Goal: Task Accomplishment & Management: Manage account settings

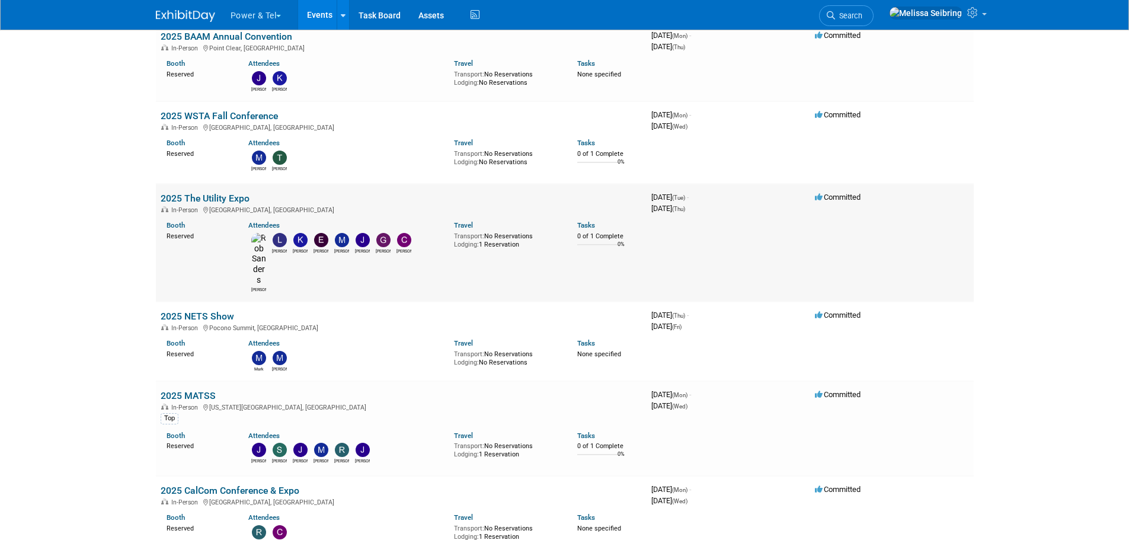
scroll to position [119, 0]
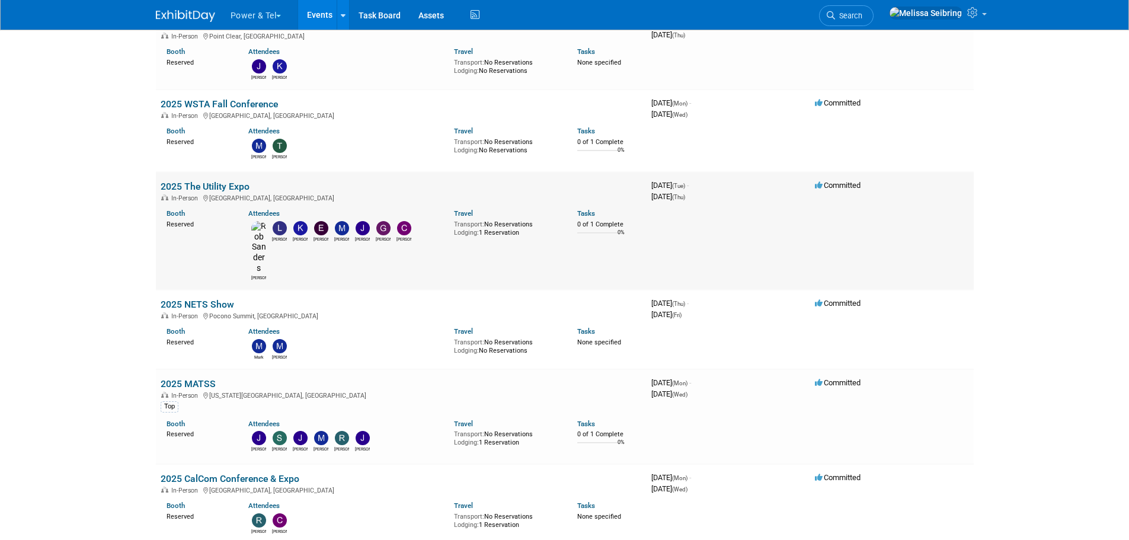
click at [221, 187] on link "2025 The Utility Expo" at bounding box center [205, 186] width 89 height 11
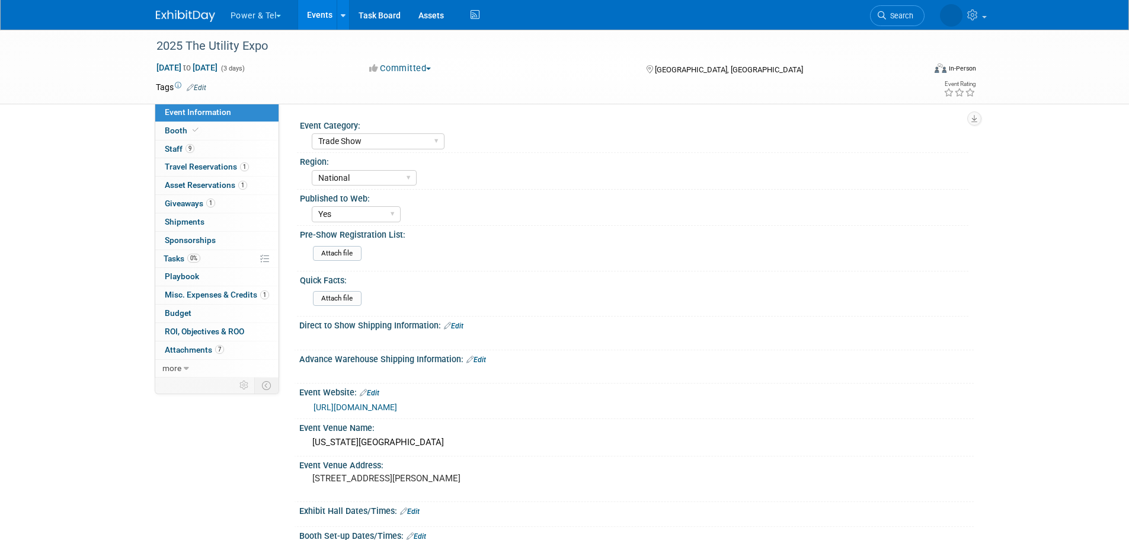
select select "Trade Show"
select select "National"
select select "Yes"
click at [190, 353] on span "Attachments 7" at bounding box center [194, 349] width 59 height 9
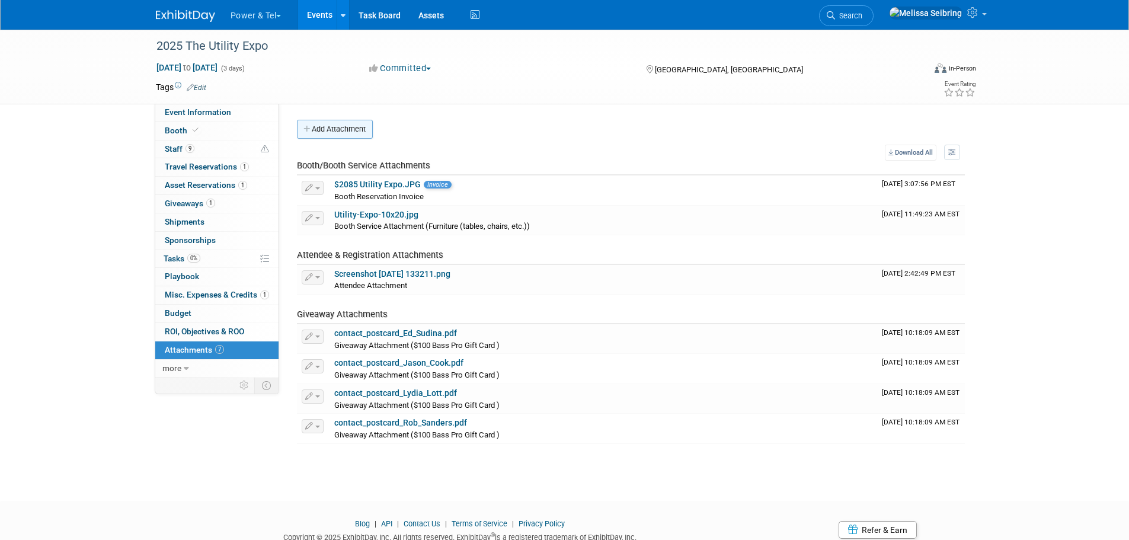
click at [321, 127] on button "Add Attachment" at bounding box center [335, 129] width 76 height 19
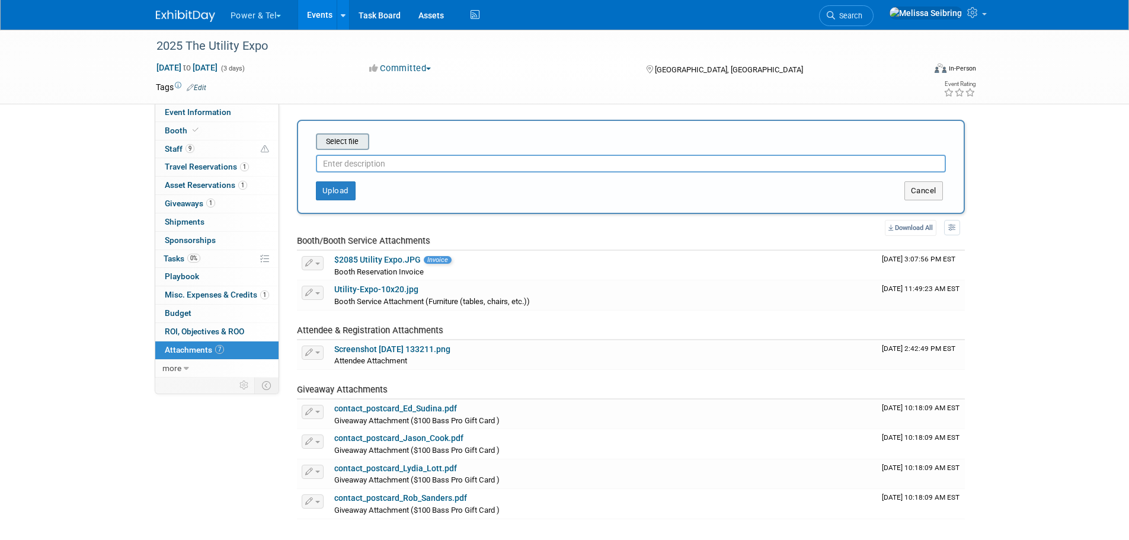
click at [359, 145] on input "file" at bounding box center [297, 142] width 141 height 14
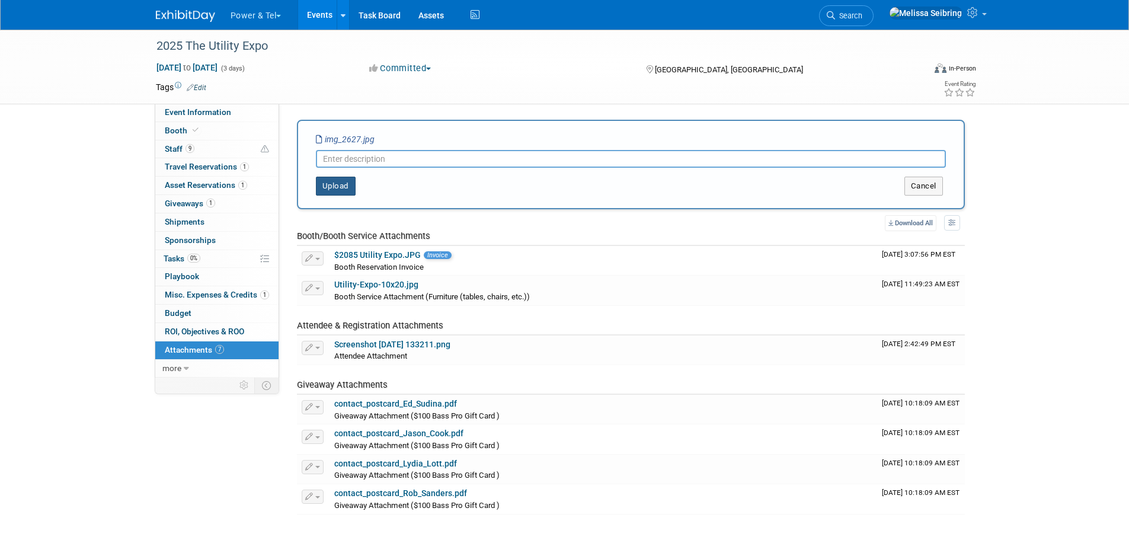
click at [335, 184] on button "Upload" at bounding box center [336, 186] width 40 height 19
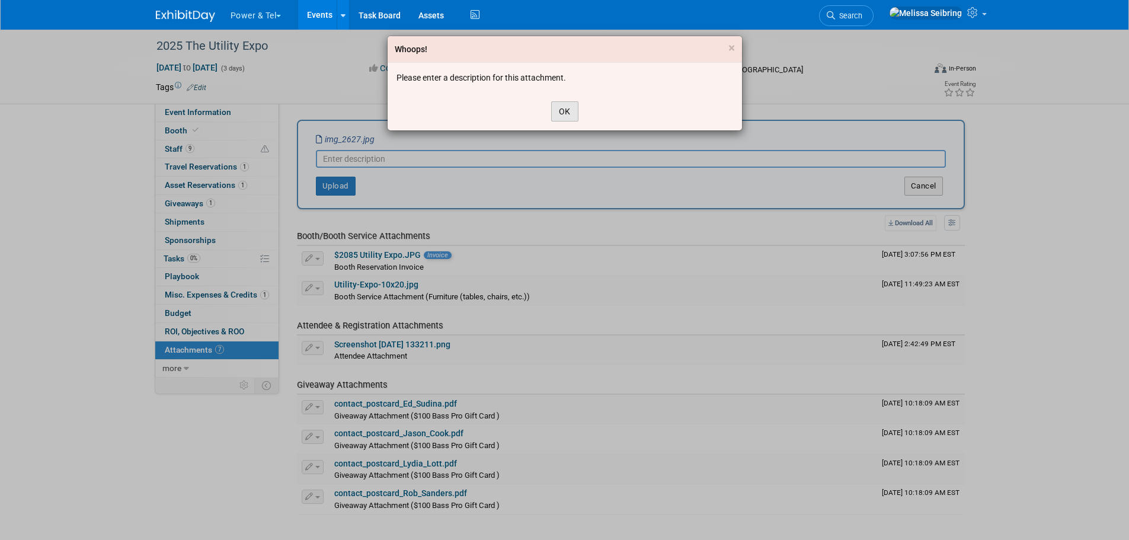
click at [557, 109] on button "OK" at bounding box center [564, 111] width 27 height 20
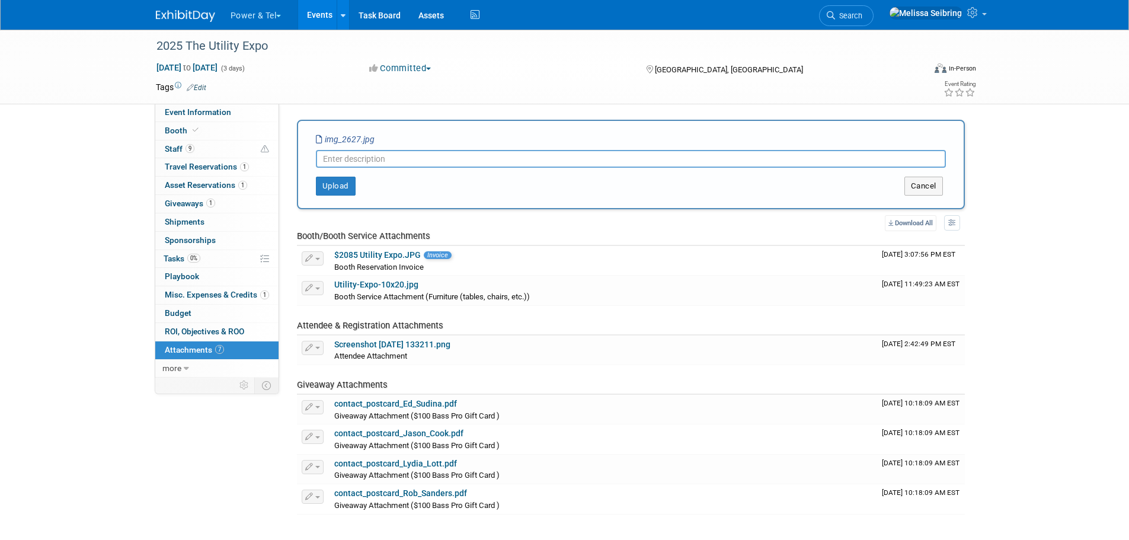
click at [455, 148] on div at bounding box center [631, 156] width 630 height 23
click at [441, 159] on input "text" at bounding box center [631, 159] width 630 height 18
type input "Utility Expo Set Up"
click at [348, 182] on button "Upload" at bounding box center [336, 186] width 40 height 19
